Goal: Transaction & Acquisition: Obtain resource

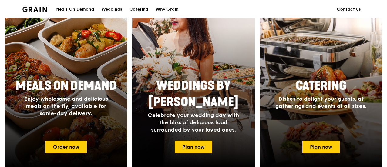
scroll to position [304, 0]
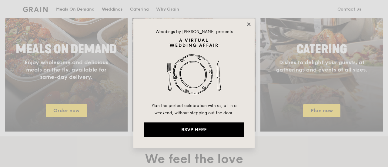
click at [251, 24] on icon at bounding box center [248, 24] width 5 height 5
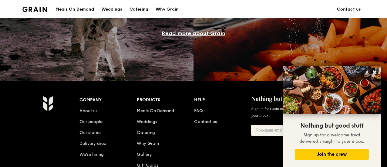
scroll to position [607, 0]
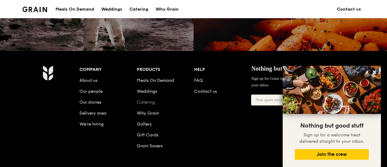
click at [149, 105] on link "Catering" at bounding box center [146, 102] width 18 height 5
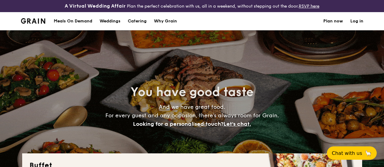
select select
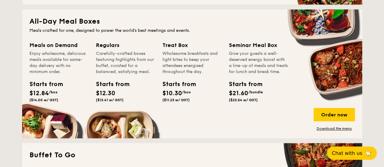
scroll to position [308, 0]
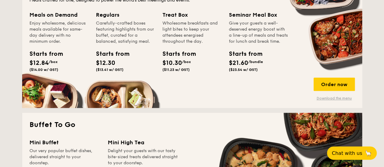
click at [329, 101] on link "Download the menu" at bounding box center [334, 98] width 41 height 5
